Goal: Transaction & Acquisition: Purchase product/service

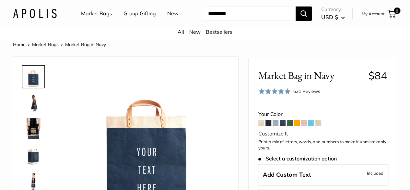
click at [302, 81] on span "Market Bag in Navy" at bounding box center [311, 75] width 105 height 12
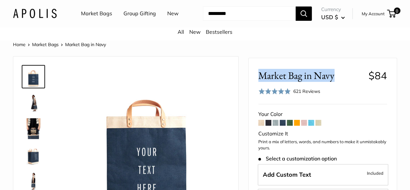
click at [302, 81] on span "Market Bag in Navy" at bounding box center [311, 75] width 105 height 12
copy h2 "Market Bag in Navy"
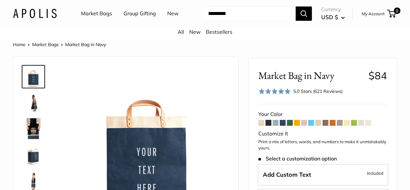
click at [381, 81] on span "$84" at bounding box center [378, 75] width 18 height 13
copy span "84"
click at [381, 81] on span "$84" at bounding box center [378, 75] width 18 height 13
